Goal: Navigation & Orientation: Find specific page/section

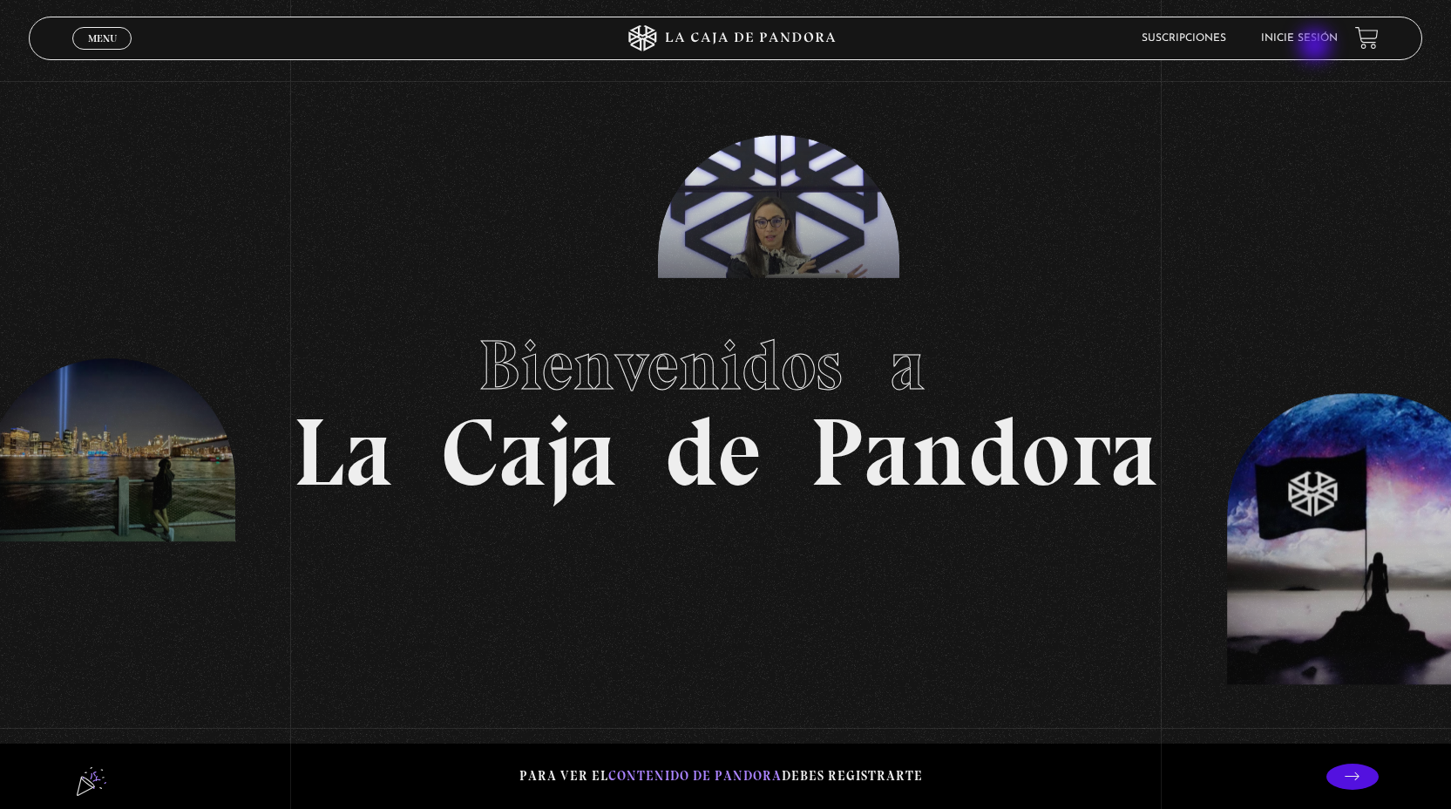
click at [1317, 47] on li "Inicie sesión" at bounding box center [1299, 37] width 77 height 27
click at [1316, 43] on link "Inicie sesión" at bounding box center [1299, 38] width 77 height 10
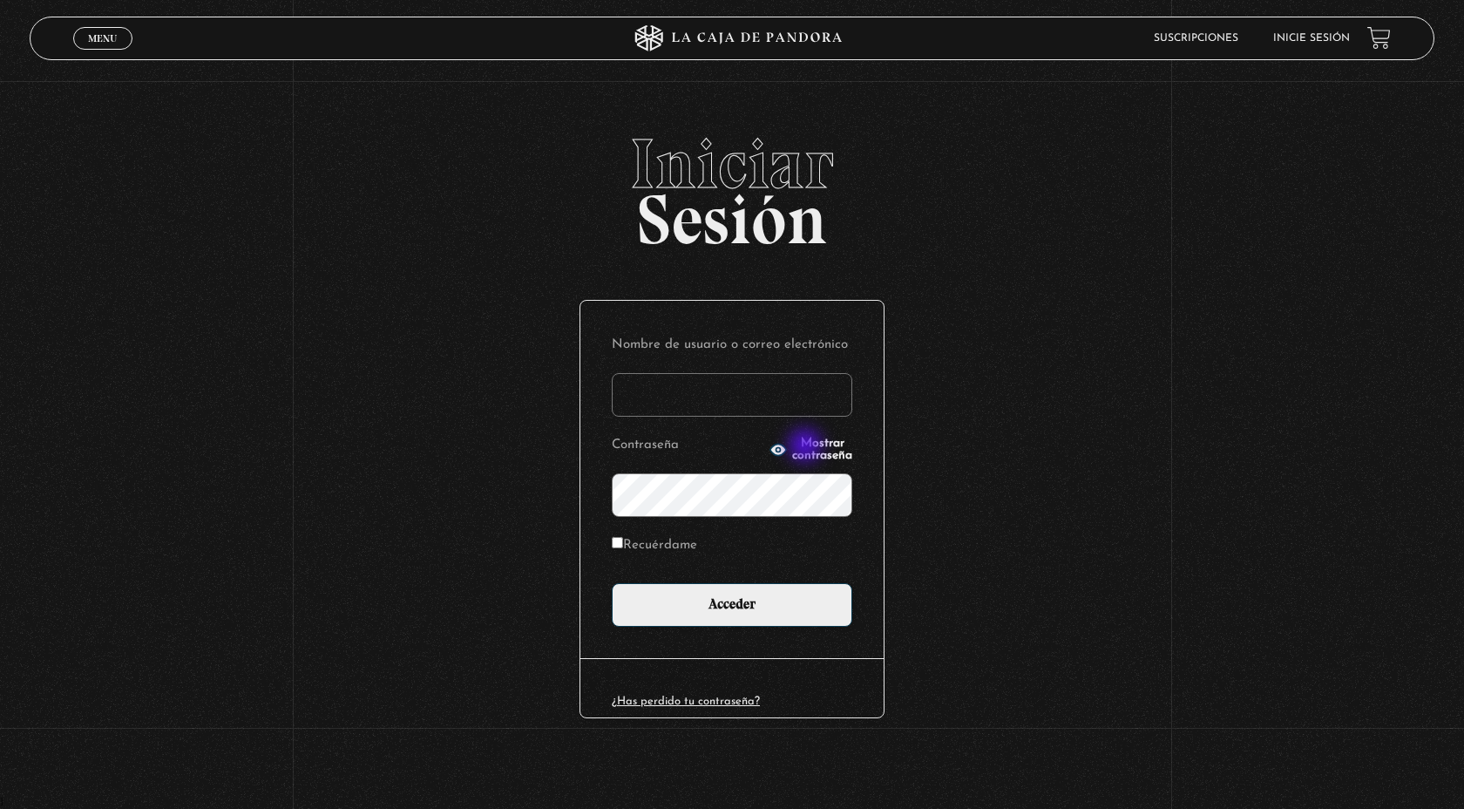
type input "susspass84@gmail.com"
click at [806, 447] on span "Mostrar contraseña" at bounding box center [822, 450] width 60 height 24
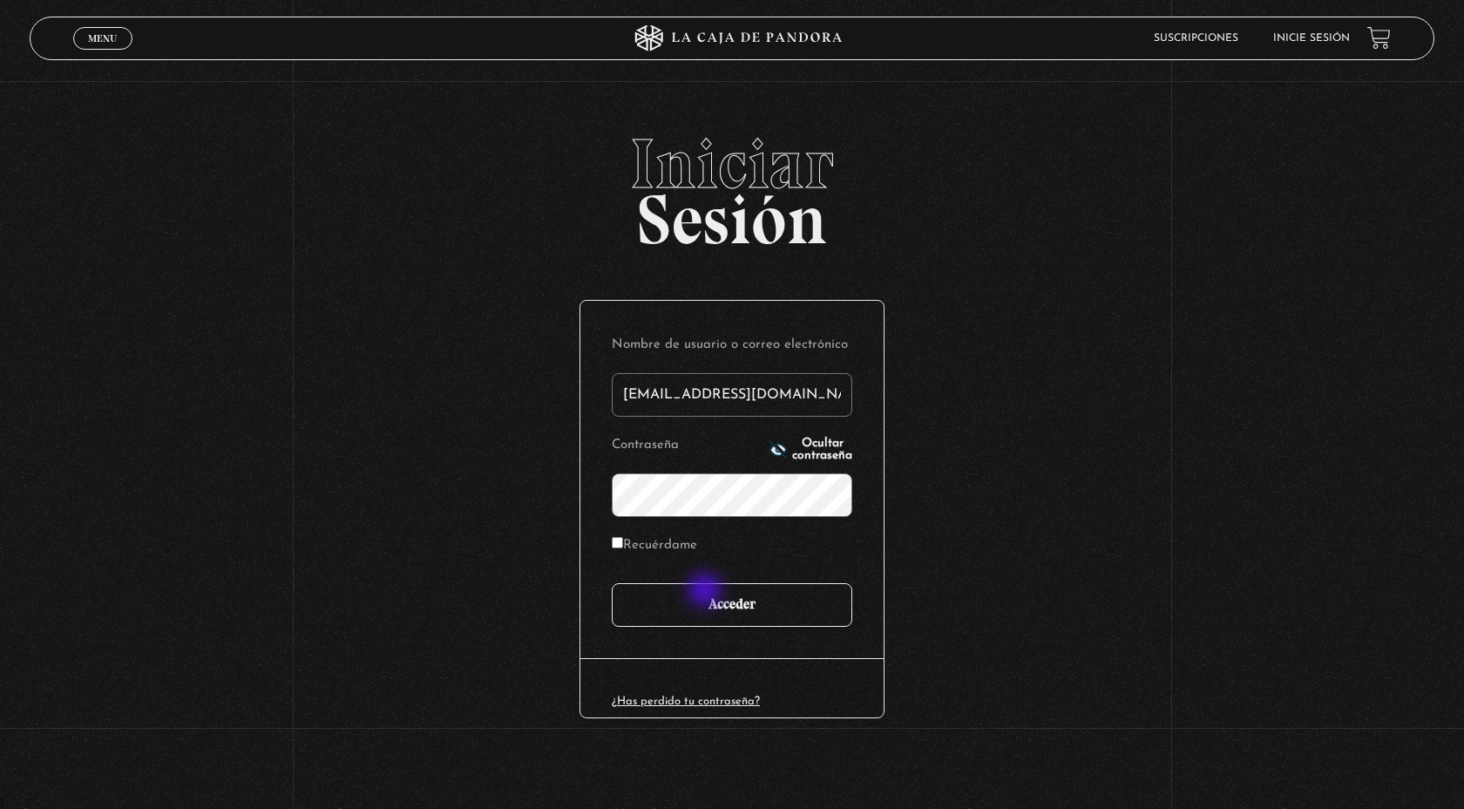
click at [707, 592] on input "Acceder" at bounding box center [732, 605] width 241 height 44
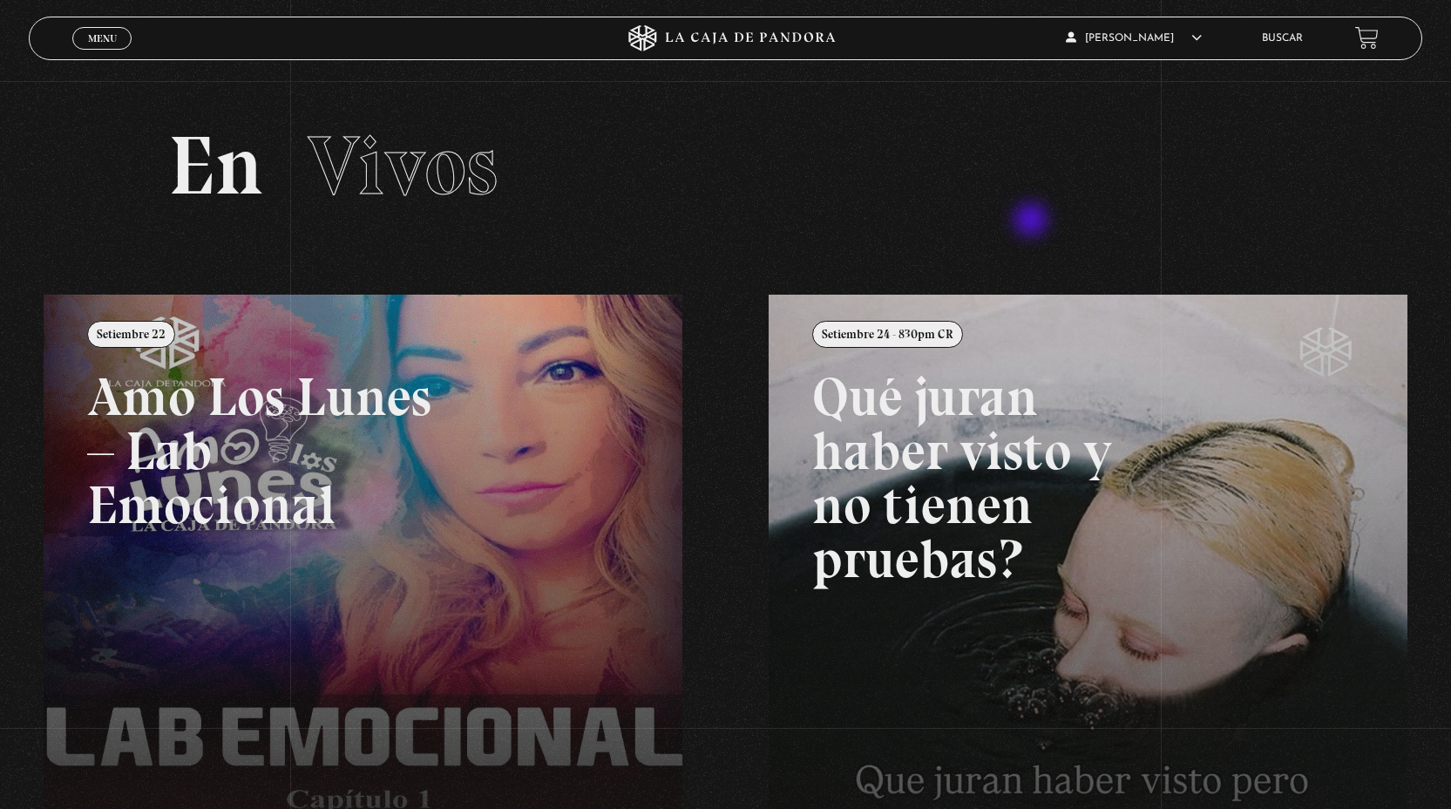
drag, startPoint x: 1032, startPoint y: 205, endPoint x: 1030, endPoint y: 246, distance: 41.0
click at [1030, 248] on section "En Vivos" at bounding box center [725, 188] width 1451 height 214
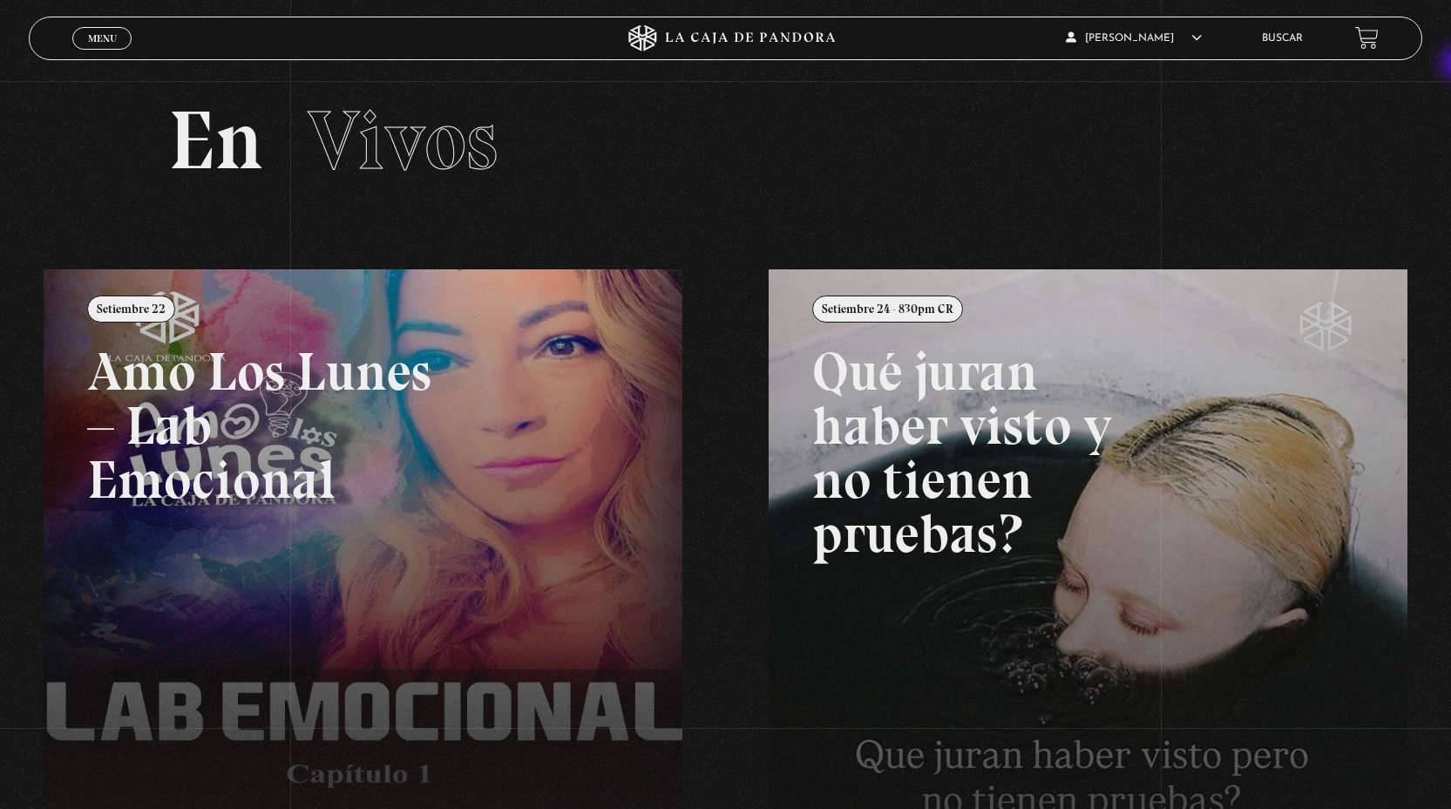
scroll to position [24, 0]
click at [88, 45] on link "Menu Cerrar" at bounding box center [101, 38] width 59 height 23
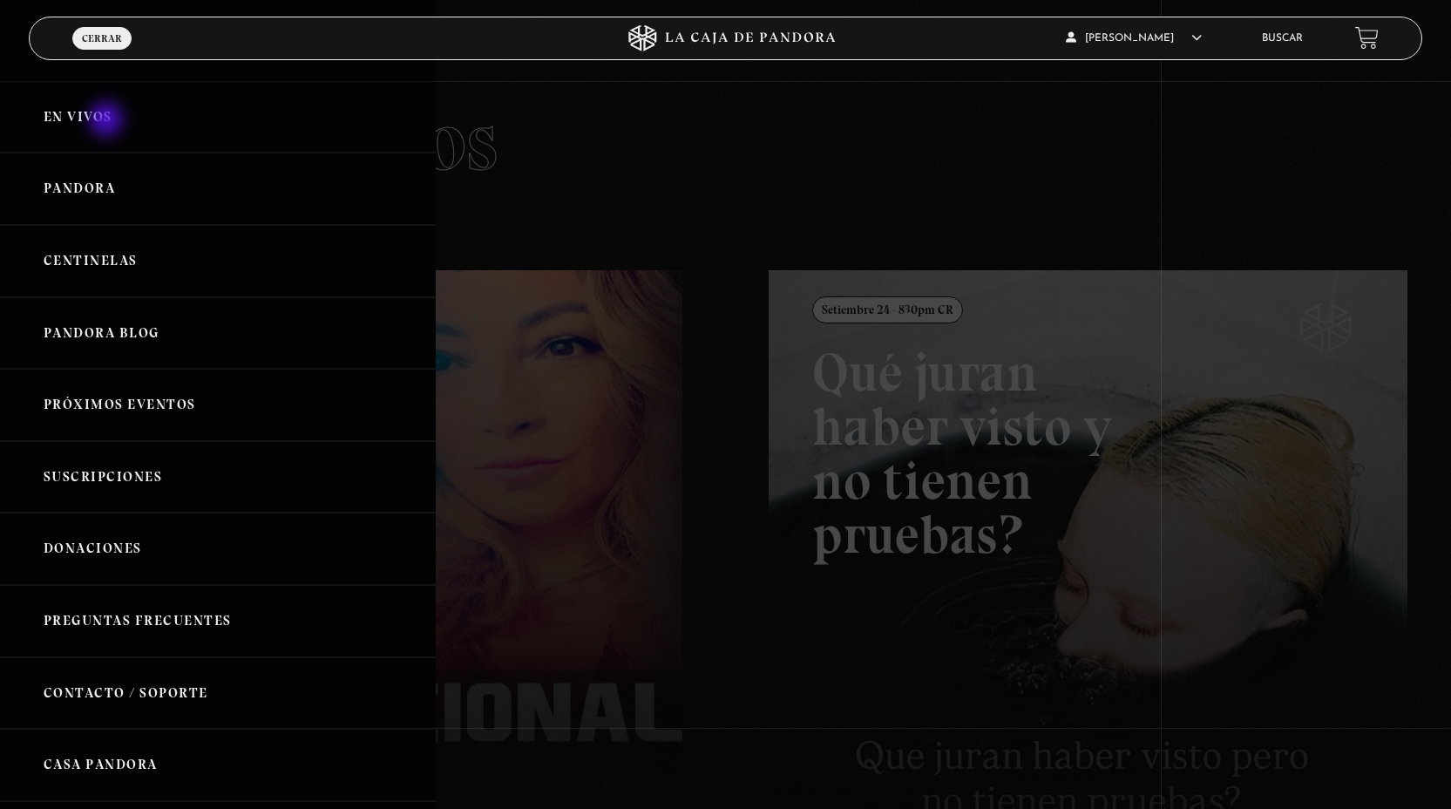
click at [108, 121] on link "En vivos" at bounding box center [218, 117] width 436 height 72
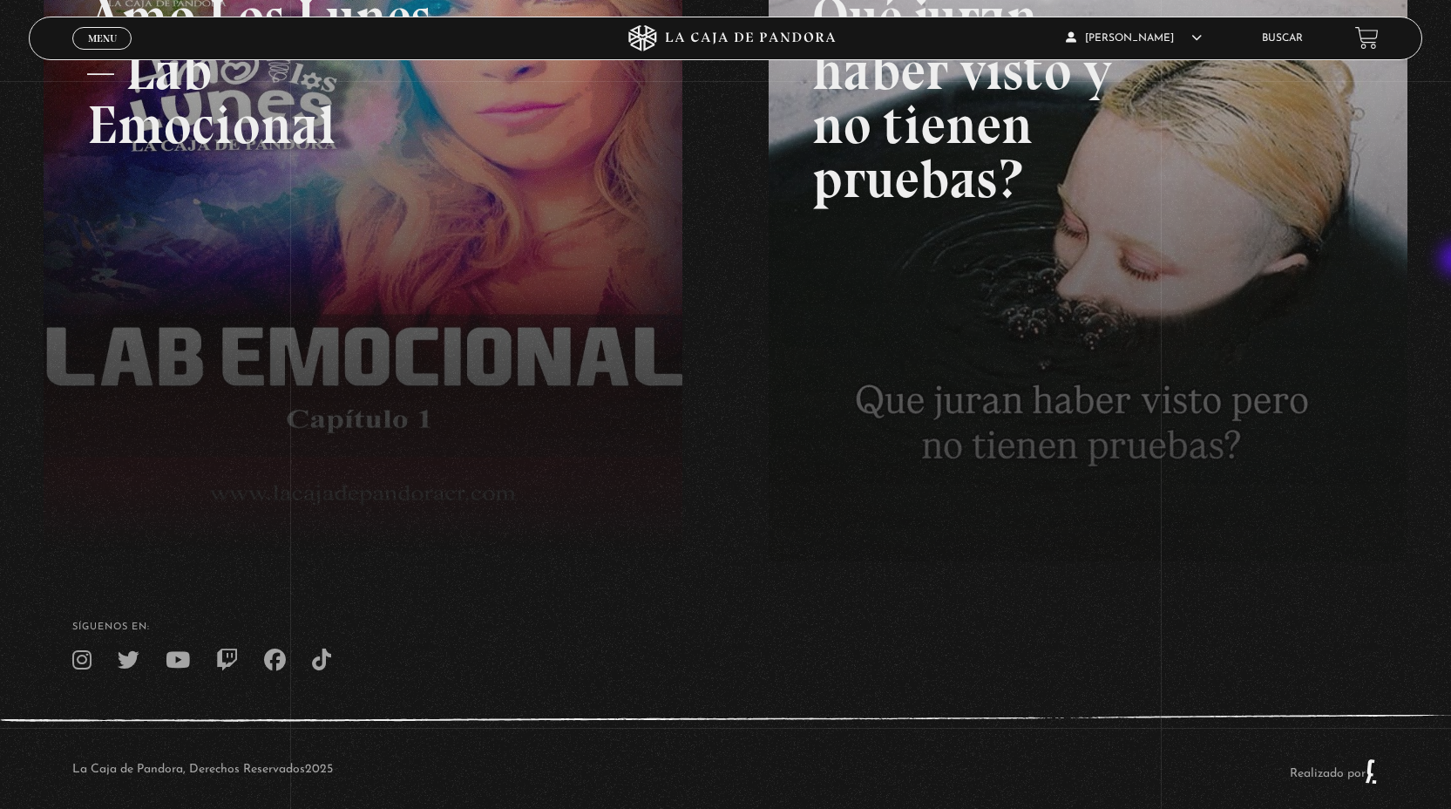
scroll to position [400, 0]
